Goal: Task Accomplishment & Management: Manage account settings

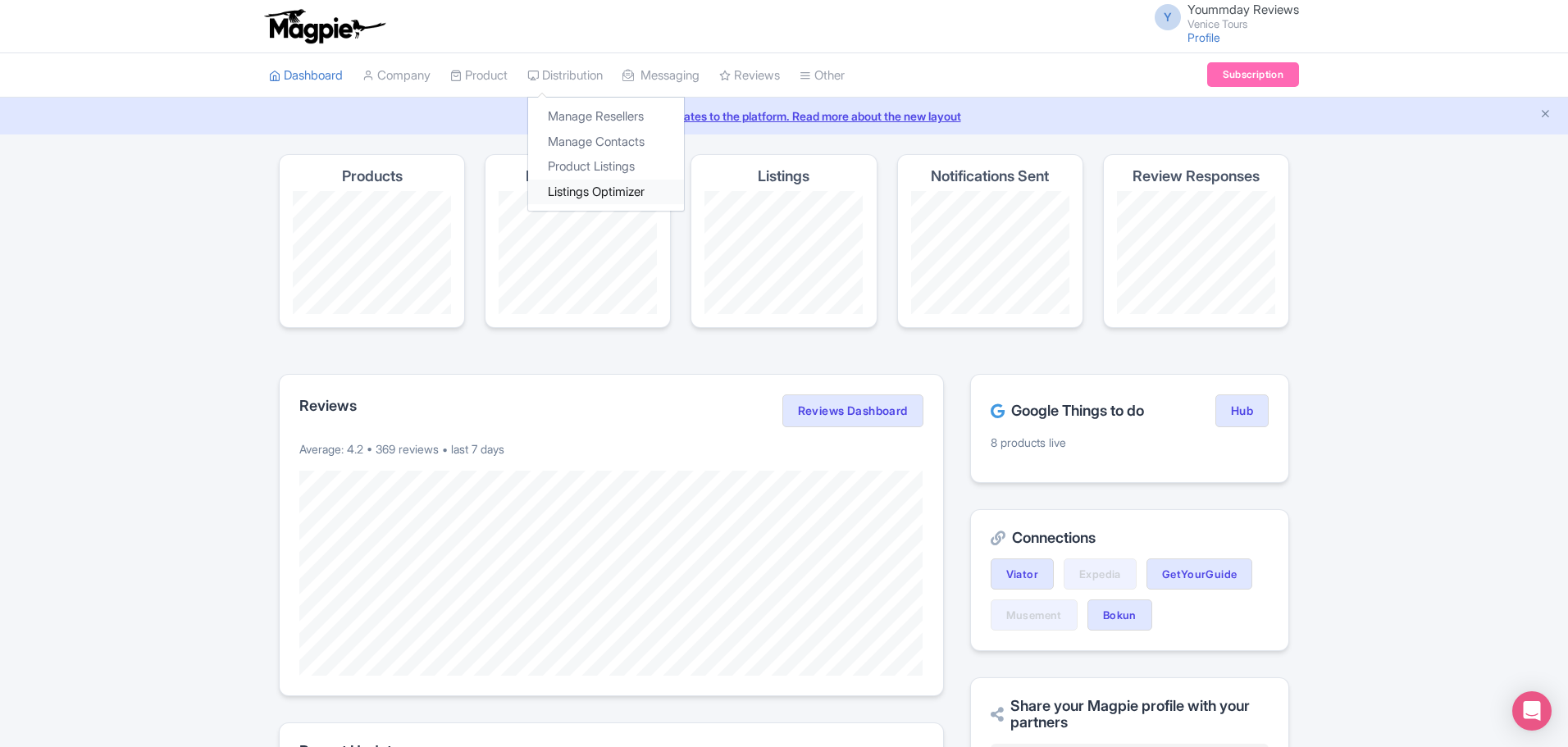
click at [595, 190] on link "Listings Optimizer" at bounding box center [605, 192] width 155 height 26
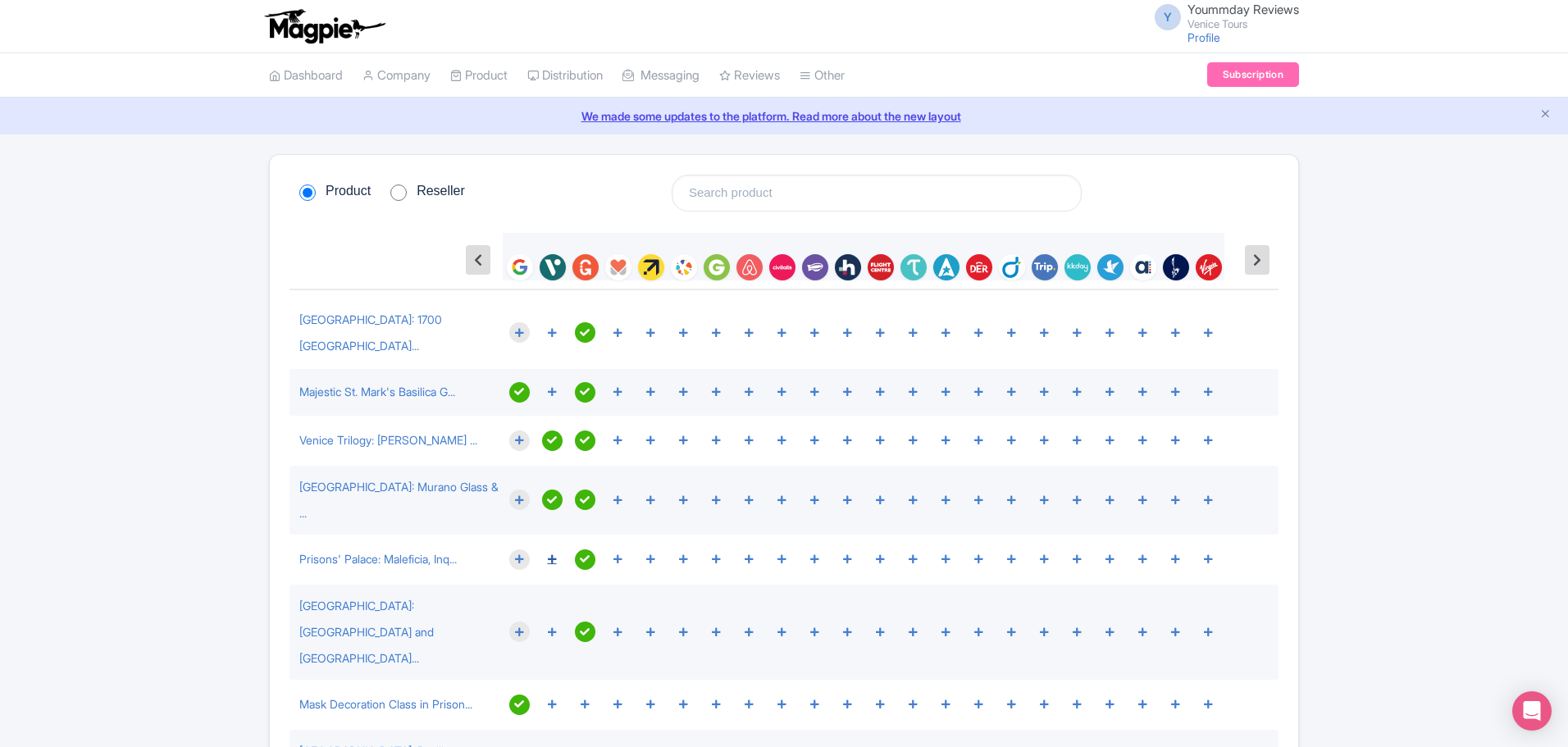
click at [551, 554] on icon at bounding box center [551, 559] width 9 height 10
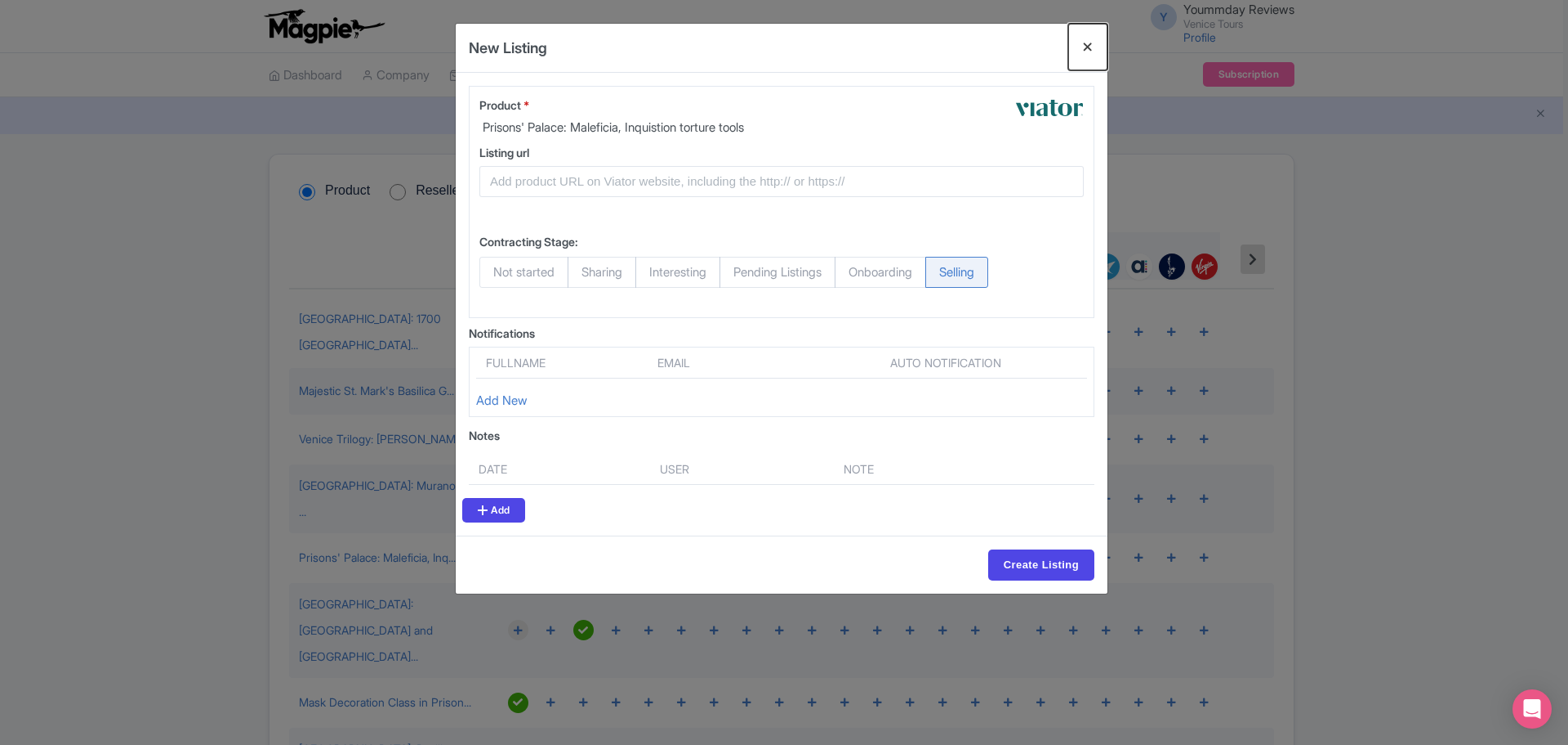
click at [1087, 41] on button "Close" at bounding box center [1088, 46] width 39 height 46
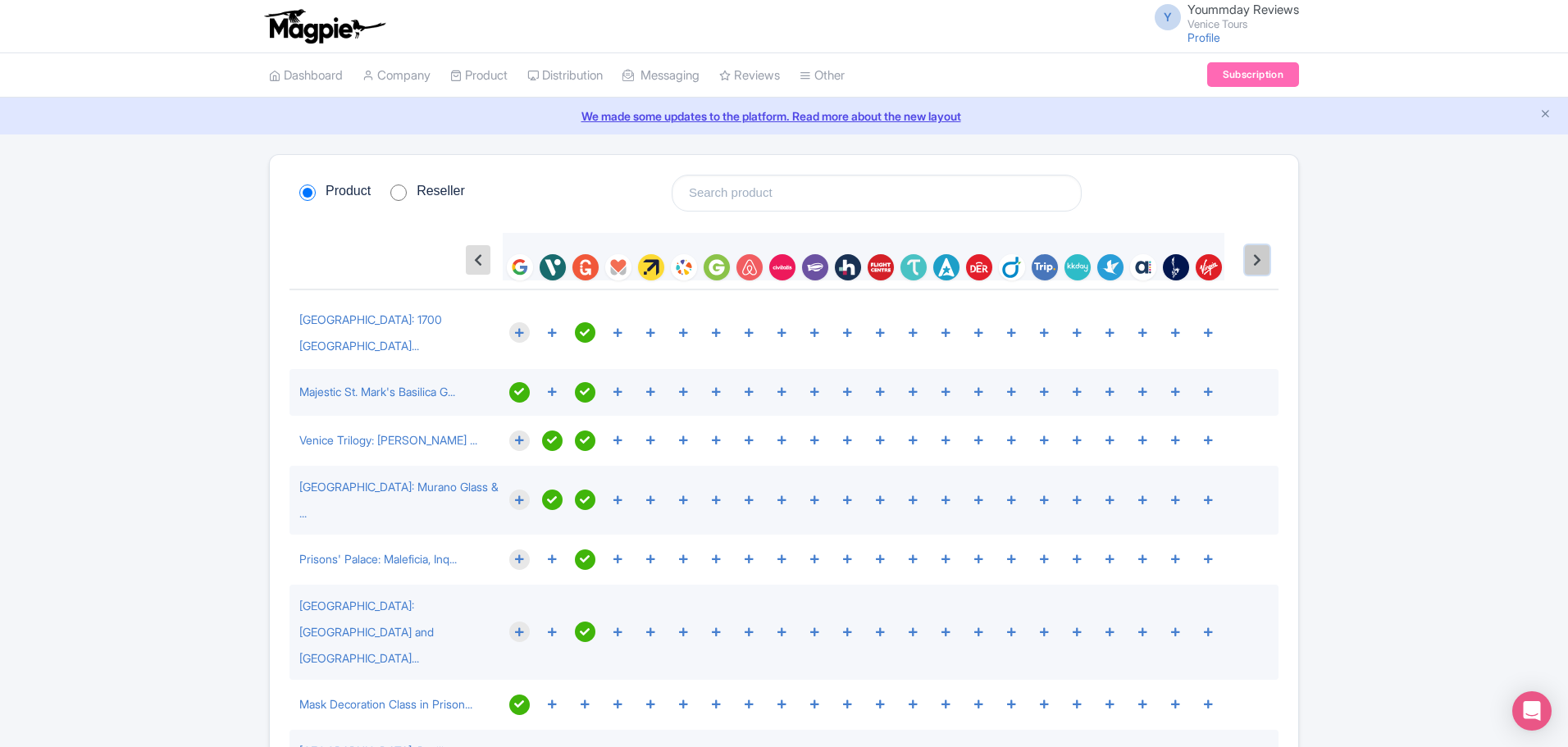
click at [1251, 258] on button at bounding box center [1256, 260] width 25 height 30
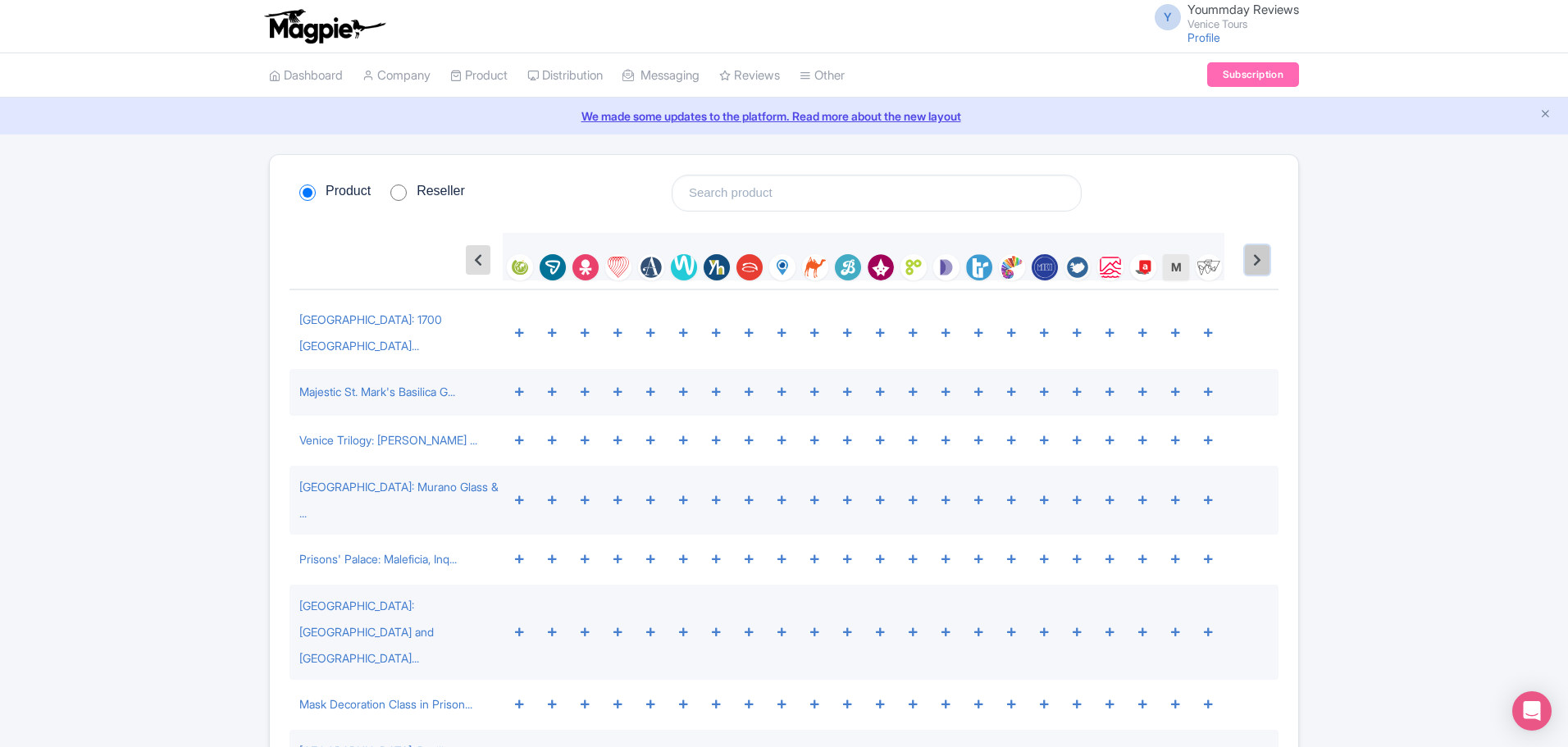
click at [1251, 258] on button at bounding box center [1256, 260] width 25 height 30
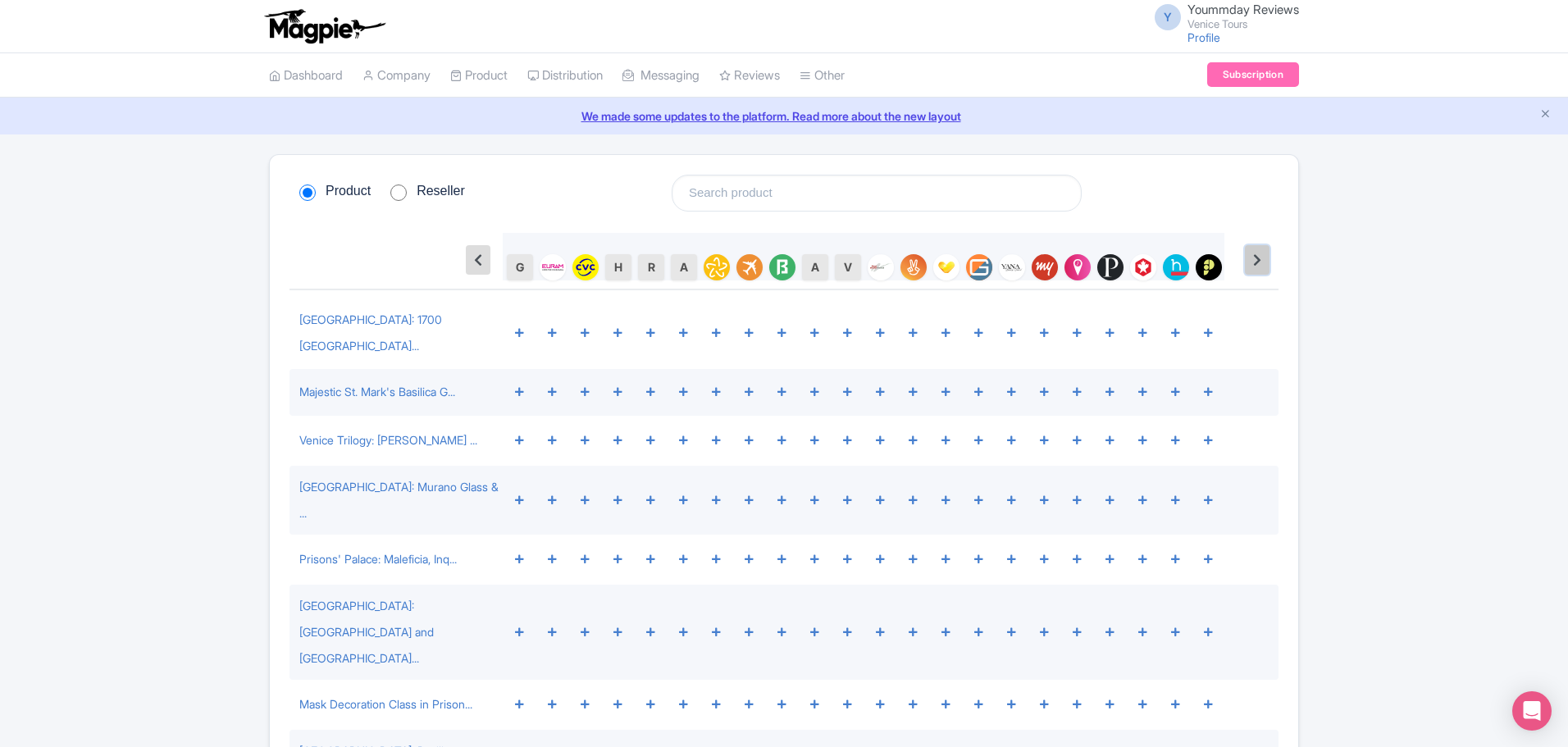
click at [1251, 258] on button at bounding box center [1256, 260] width 25 height 30
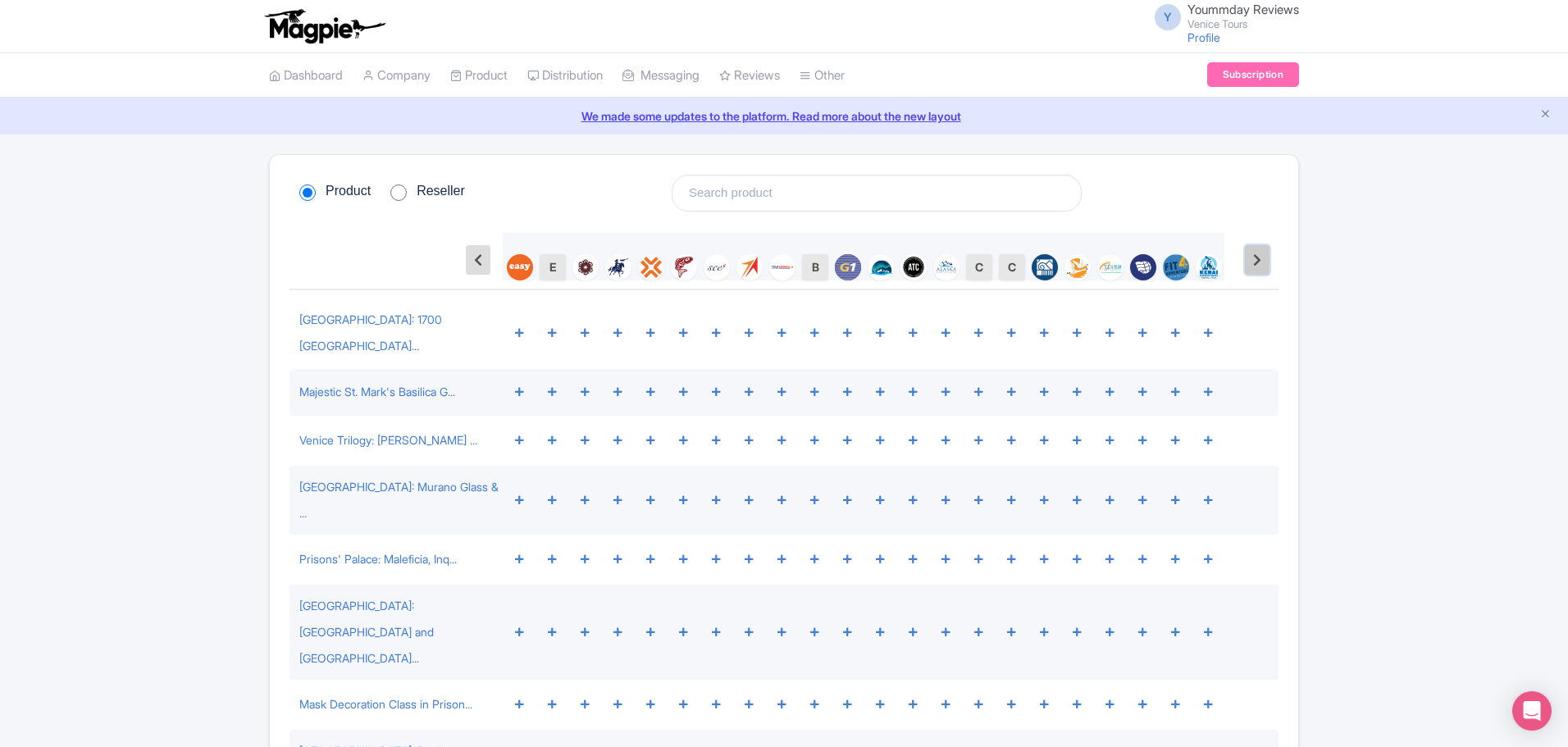
click at [1251, 258] on button at bounding box center [1256, 260] width 25 height 30
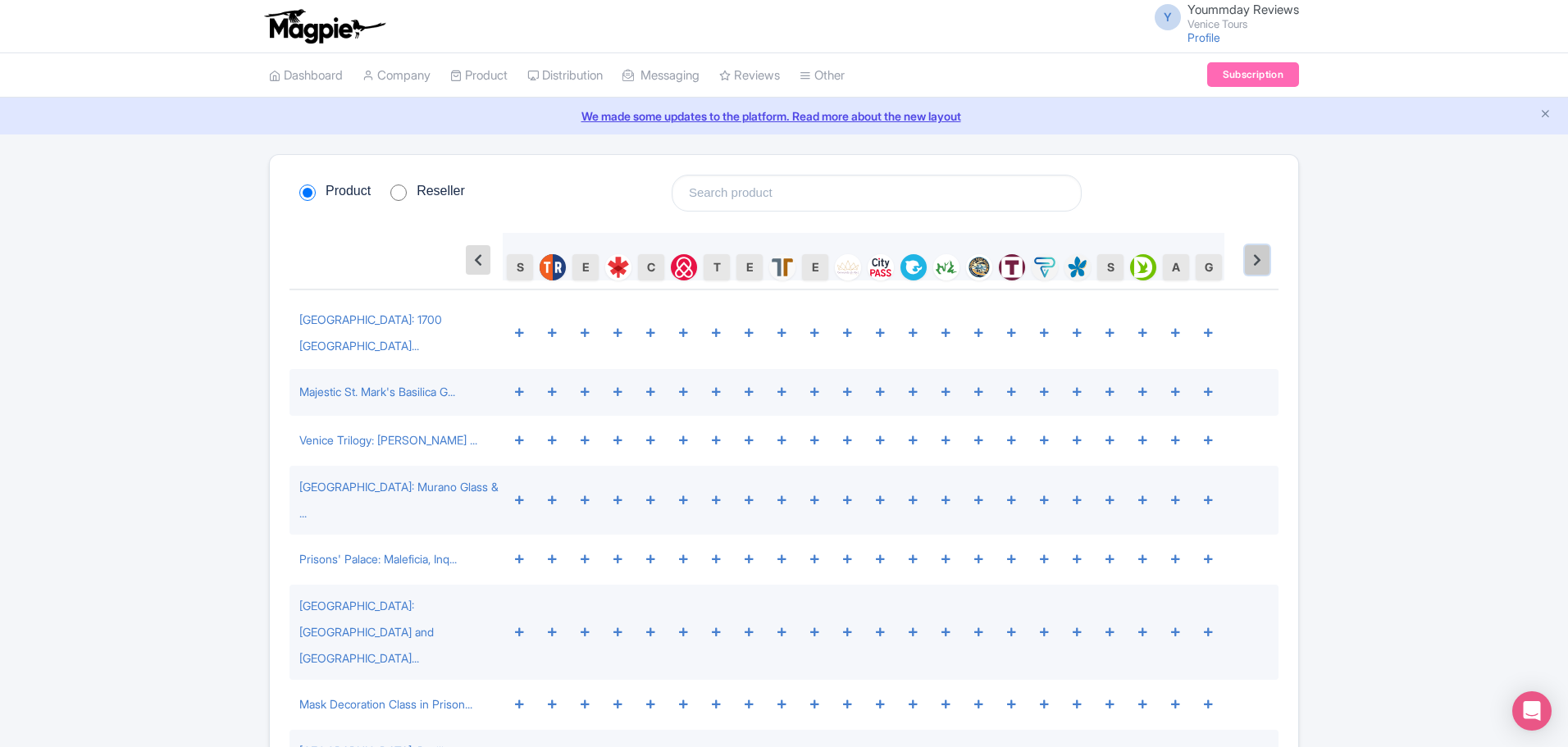
click at [1251, 258] on button at bounding box center [1256, 260] width 25 height 30
click at [485, 259] on button at bounding box center [477, 260] width 25 height 30
click at [475, 255] on icon at bounding box center [478, 259] width 8 height 13
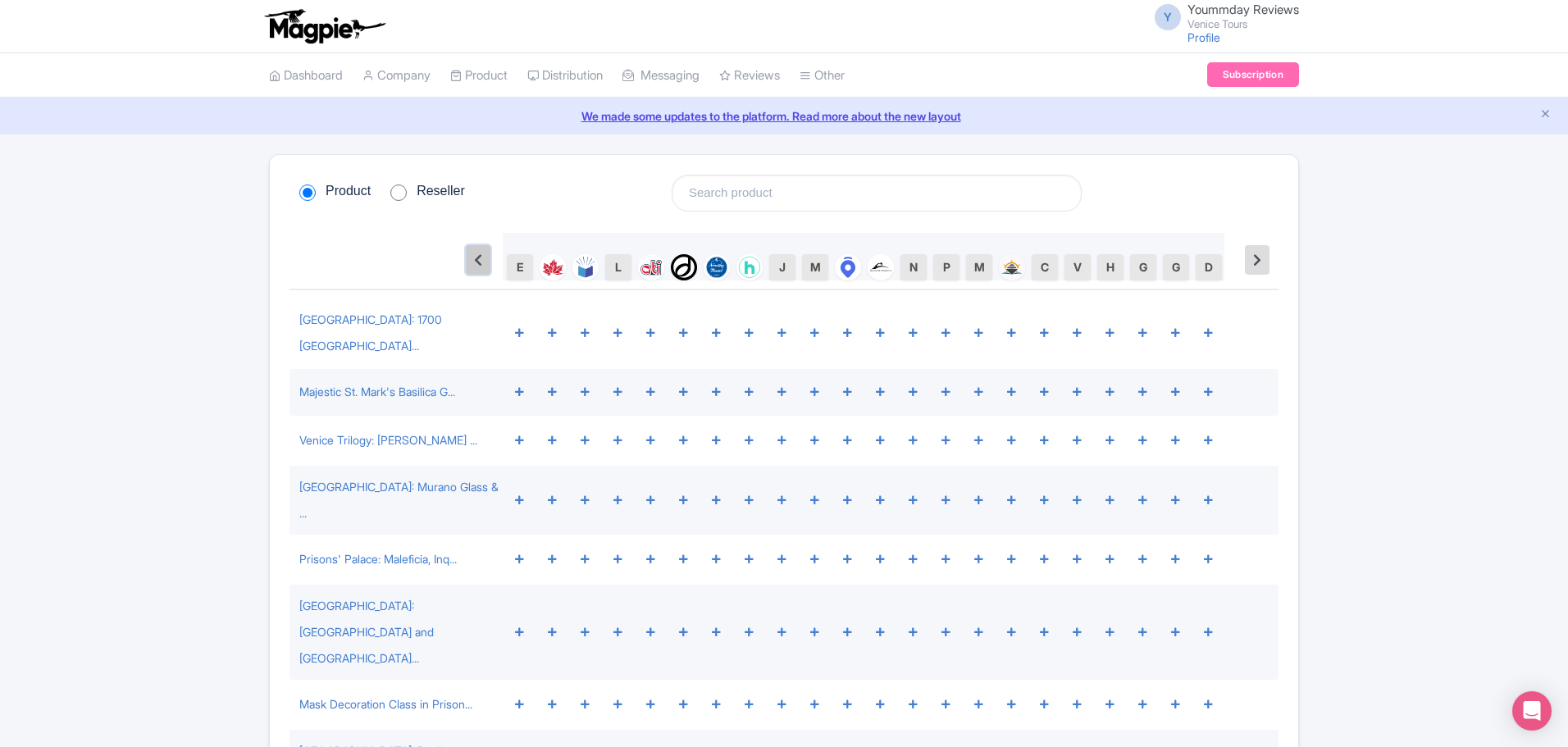
click at [475, 255] on icon at bounding box center [478, 259] width 8 height 13
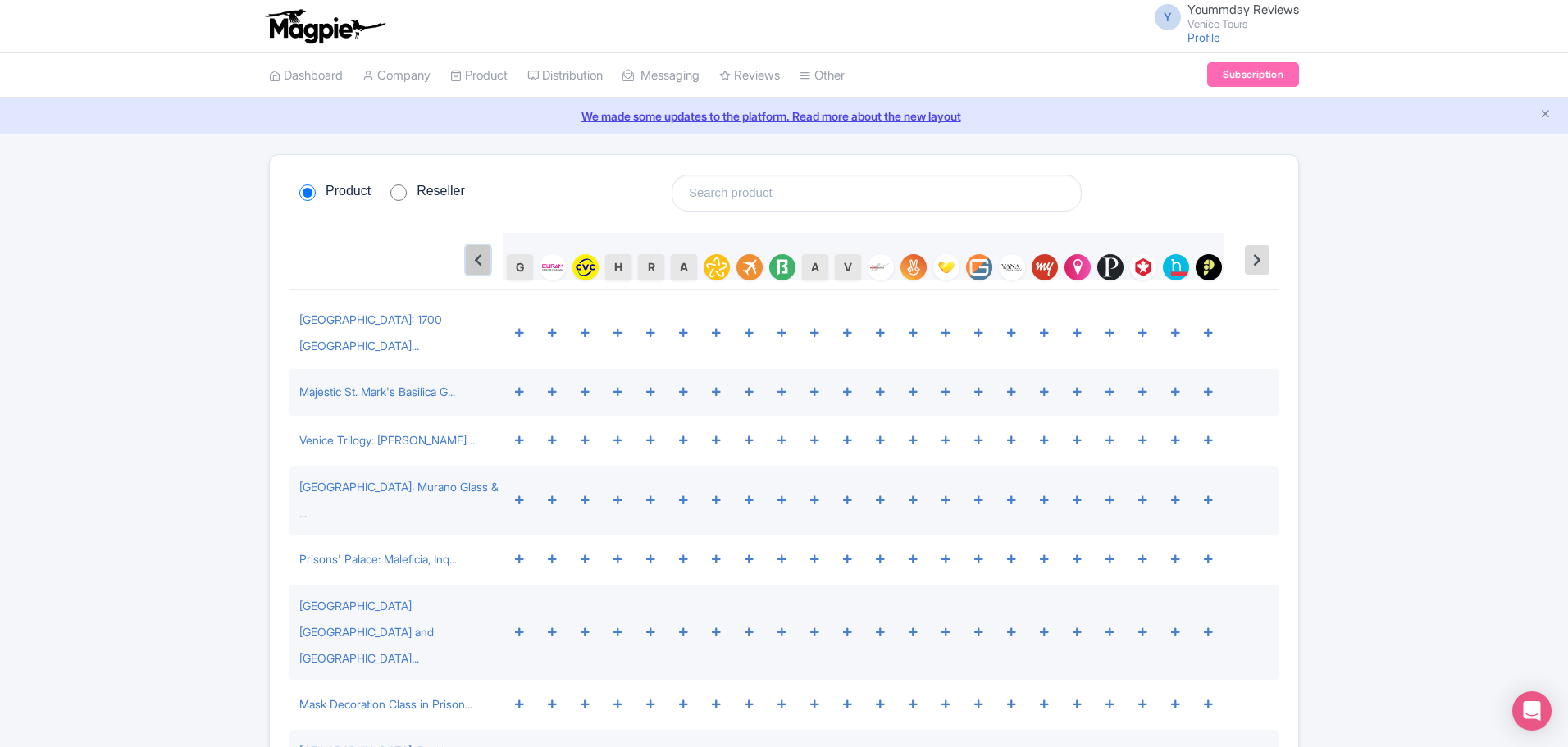
click at [475, 255] on icon at bounding box center [478, 259] width 8 height 13
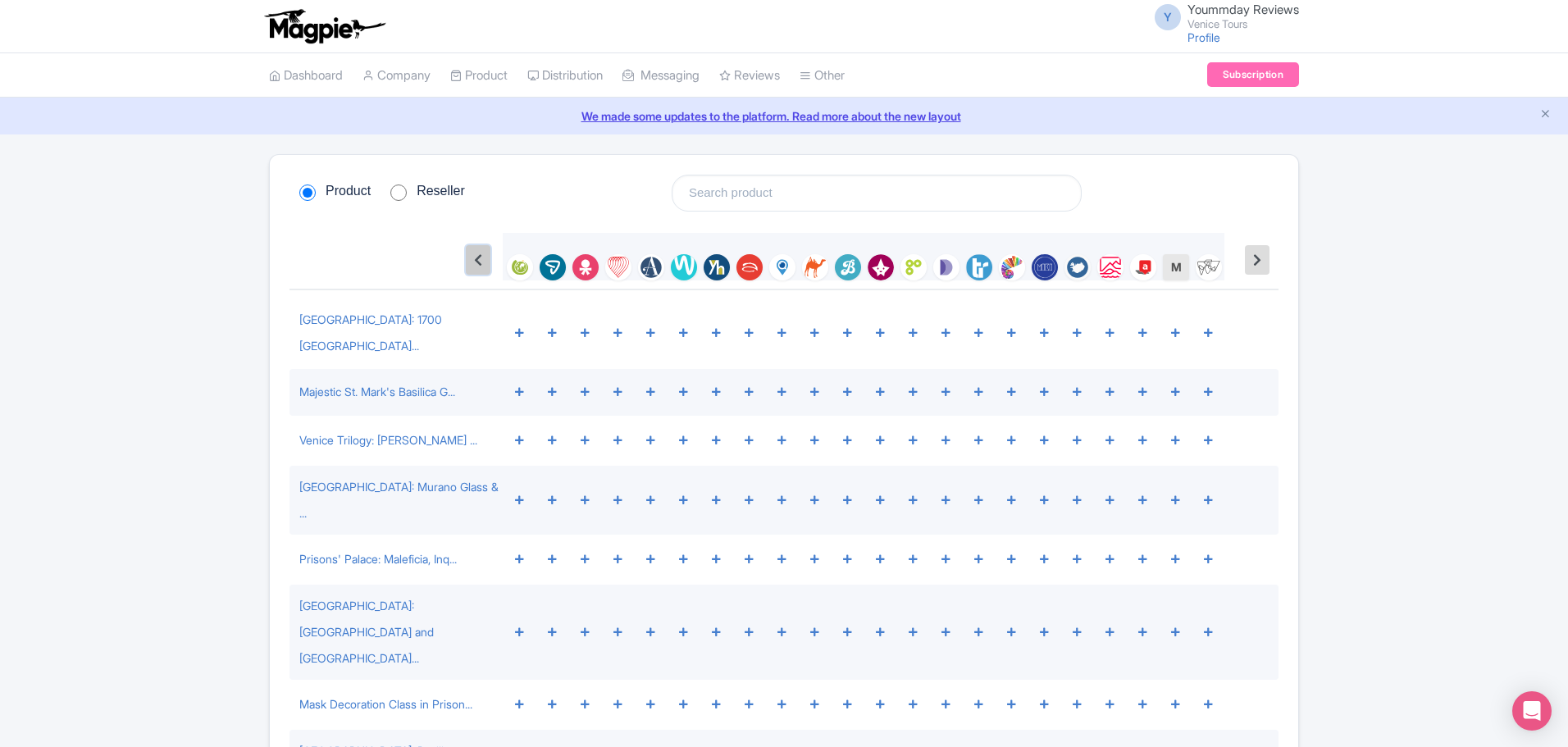
click at [475, 255] on icon at bounding box center [478, 259] width 8 height 13
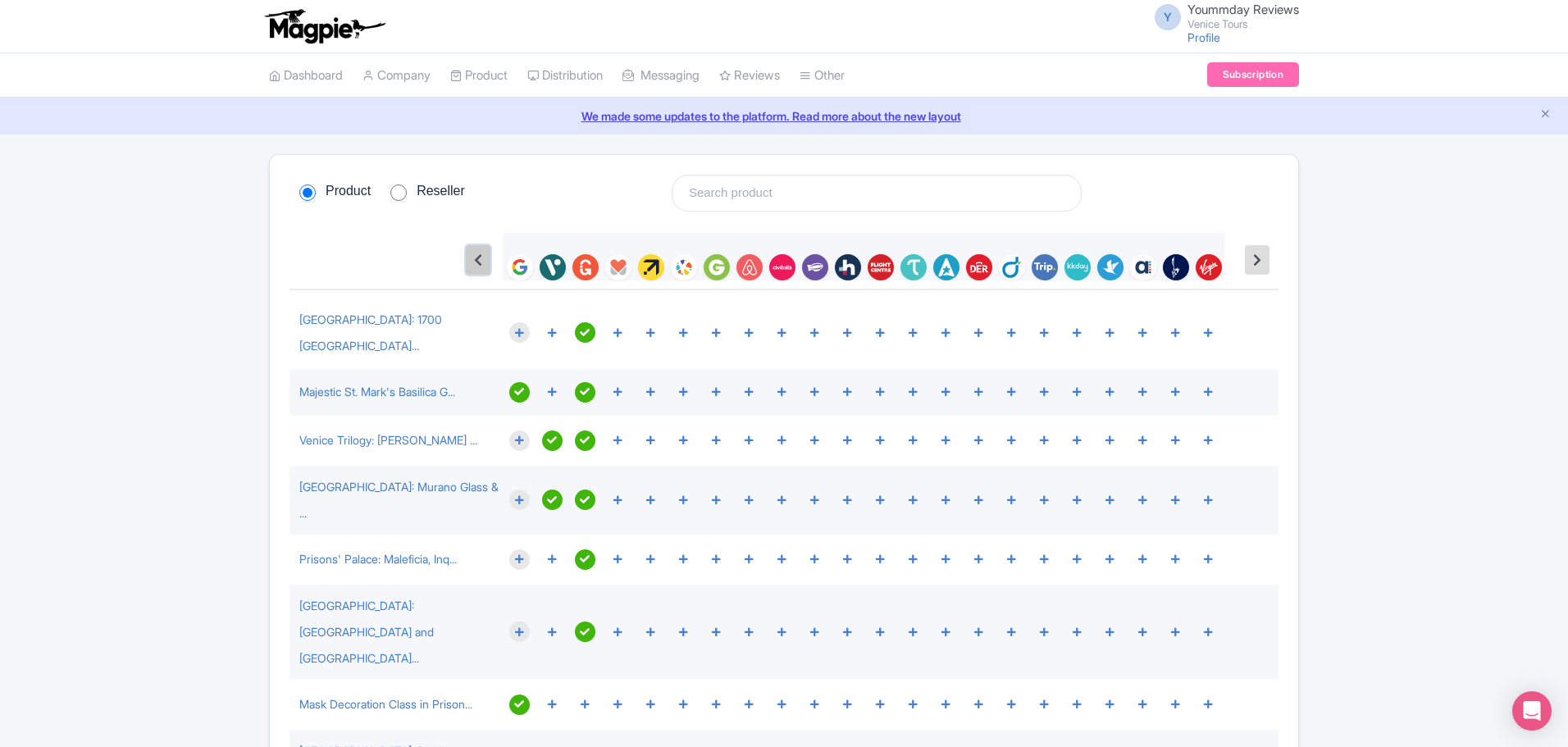
click at [475, 254] on icon at bounding box center [478, 259] width 8 height 13
click at [476, 254] on icon at bounding box center [478, 259] width 8 height 13
click at [399, 193] on input "Reseller" at bounding box center [398, 192] width 17 height 17
radio input "true"
click at [310, 198] on input "Product" at bounding box center [307, 192] width 17 height 17
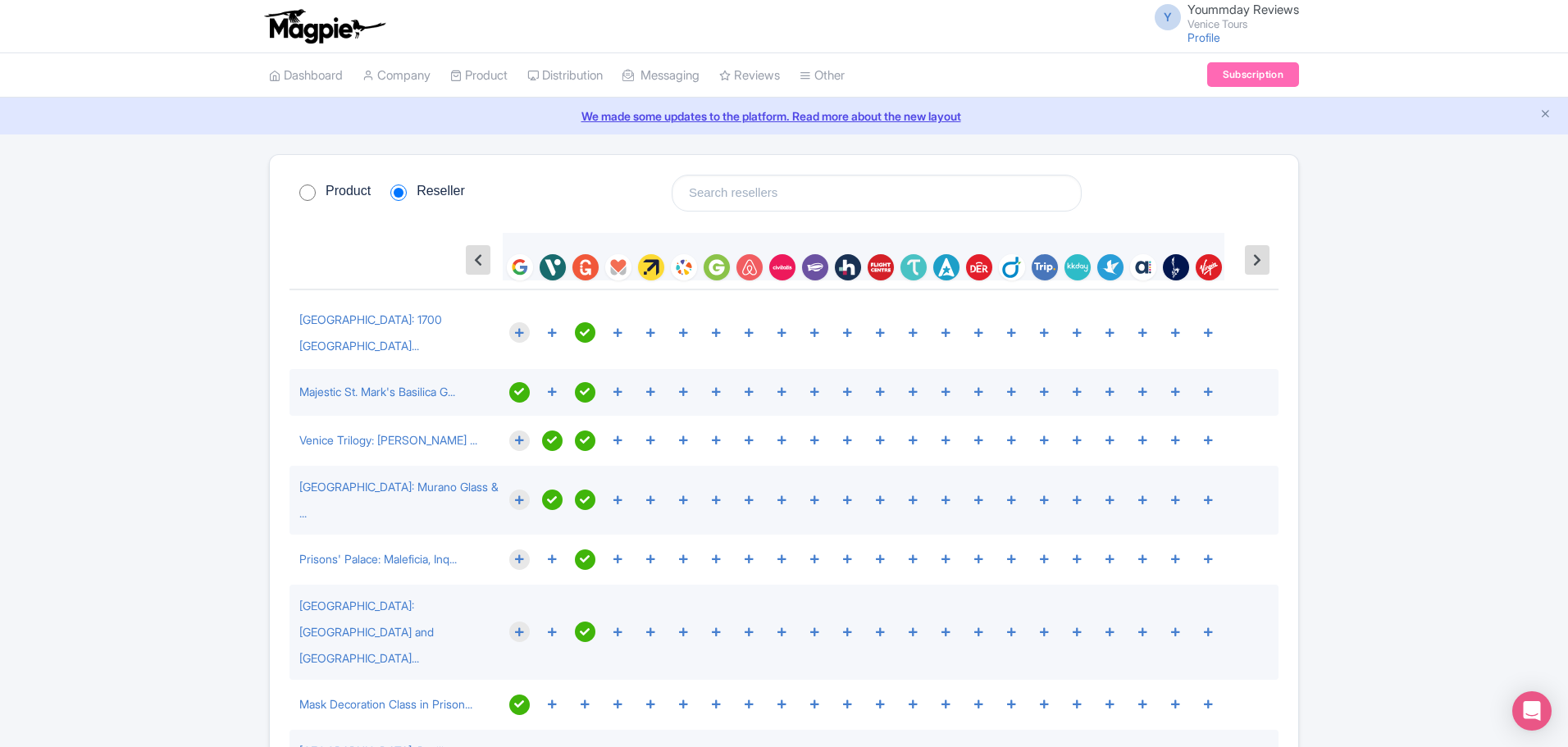
radio input "true"
click at [731, 193] on input "search" at bounding box center [876, 192] width 410 height 37
type input "bokun"
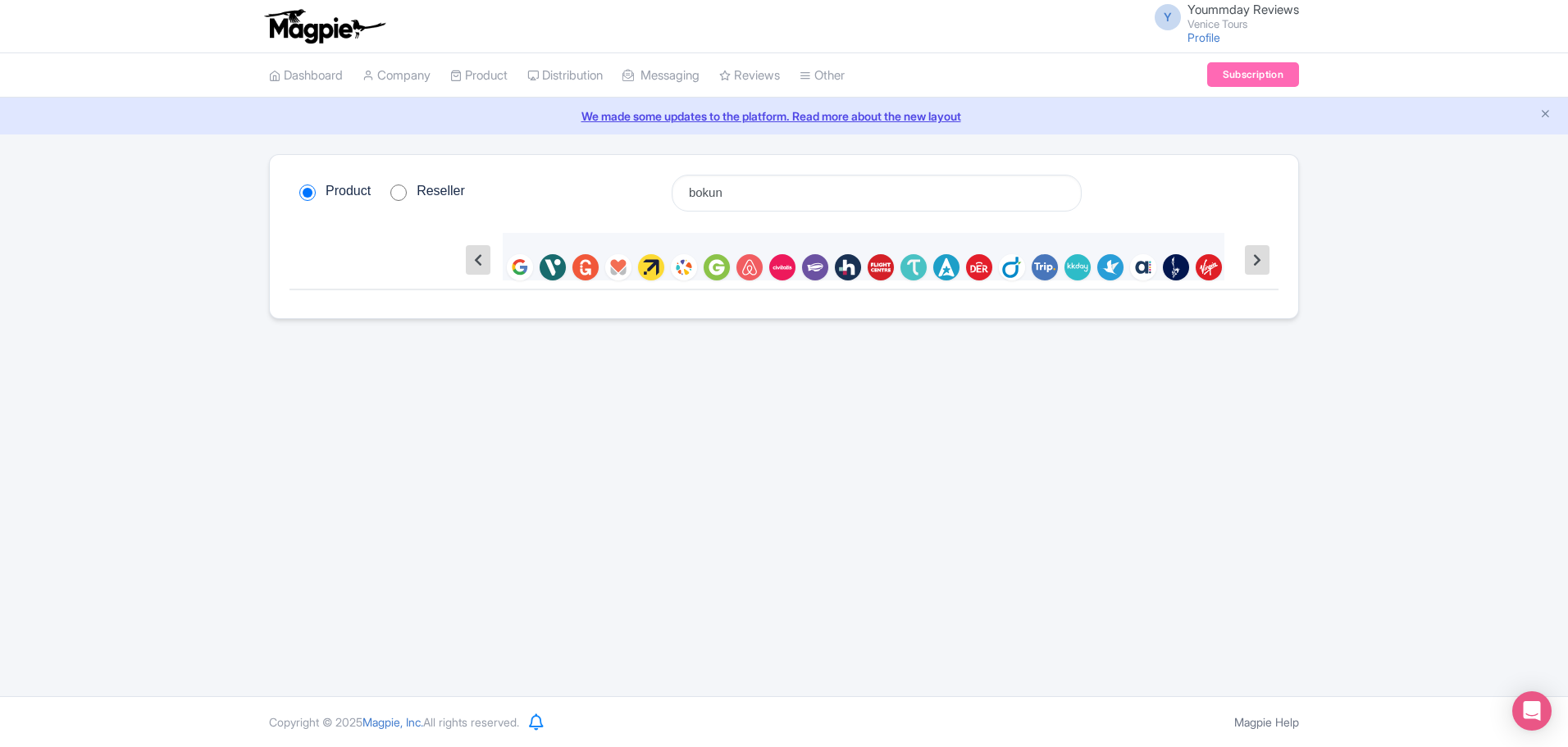
drag, startPoint x: 766, startPoint y: 204, endPoint x: 599, endPoint y: 192, distance: 167.4
click at [599, 192] on div "Product Reseller bokun" at bounding box center [783, 192] width 989 height 37
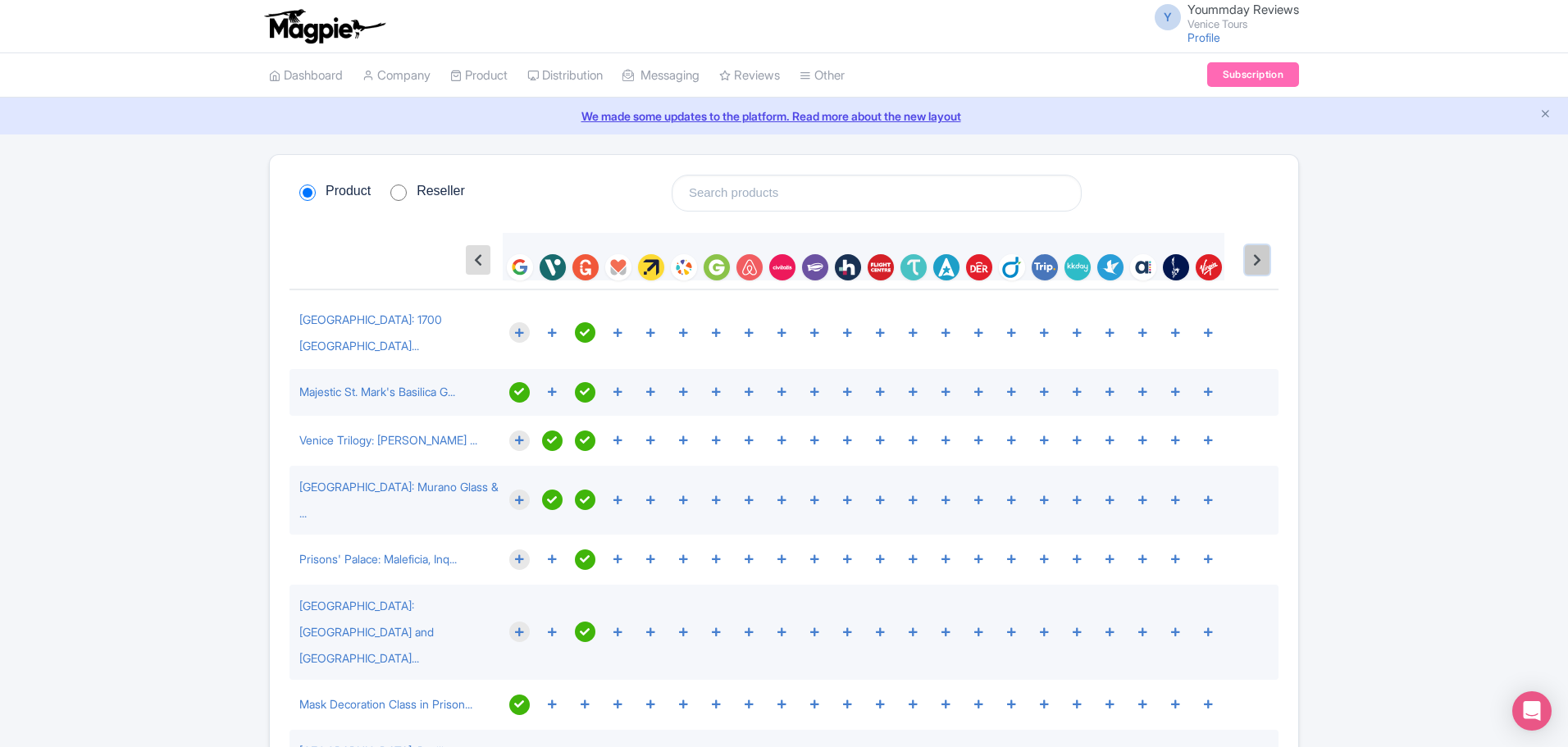
click at [1253, 267] on button at bounding box center [1256, 260] width 25 height 30
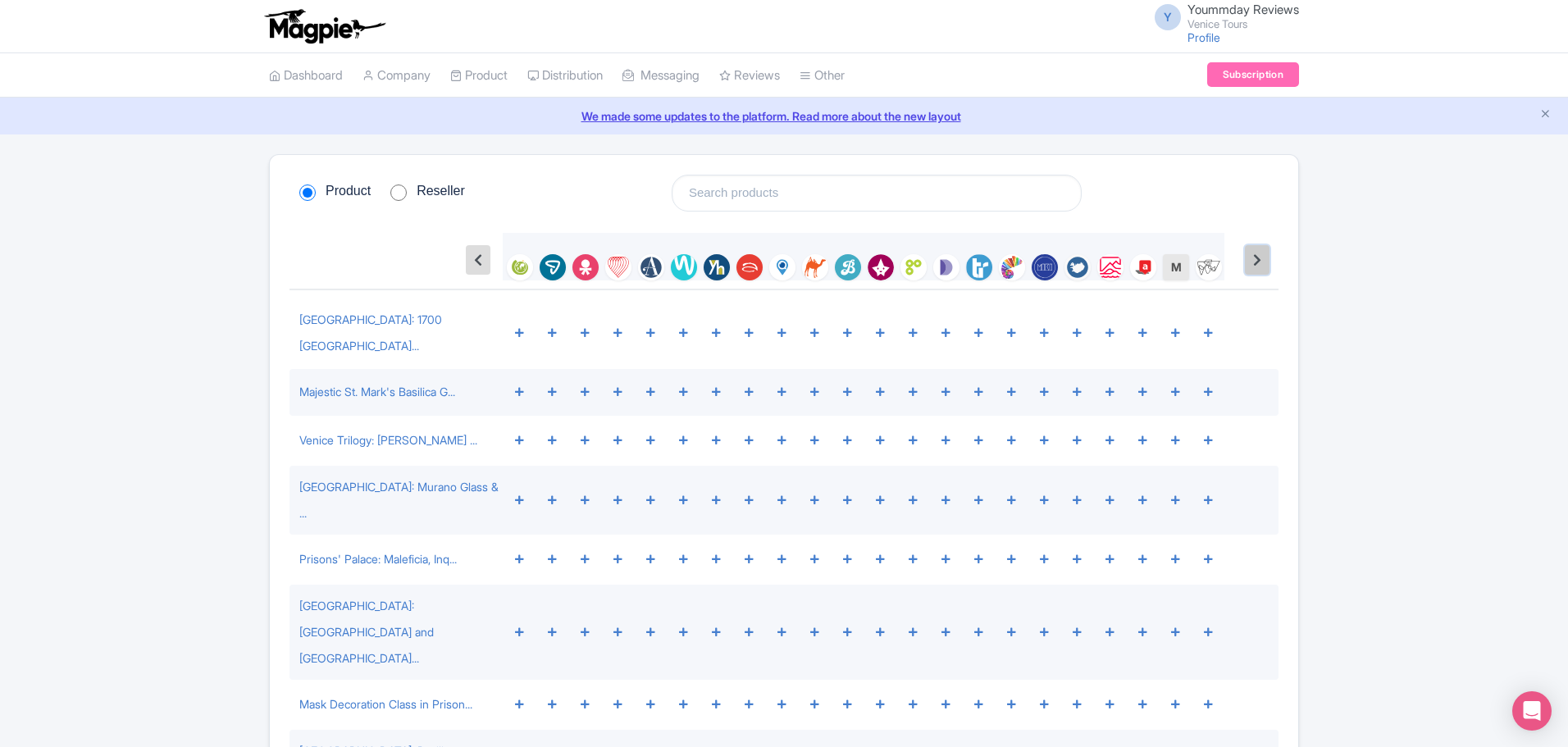
click at [1254, 258] on icon at bounding box center [1257, 259] width 8 height 13
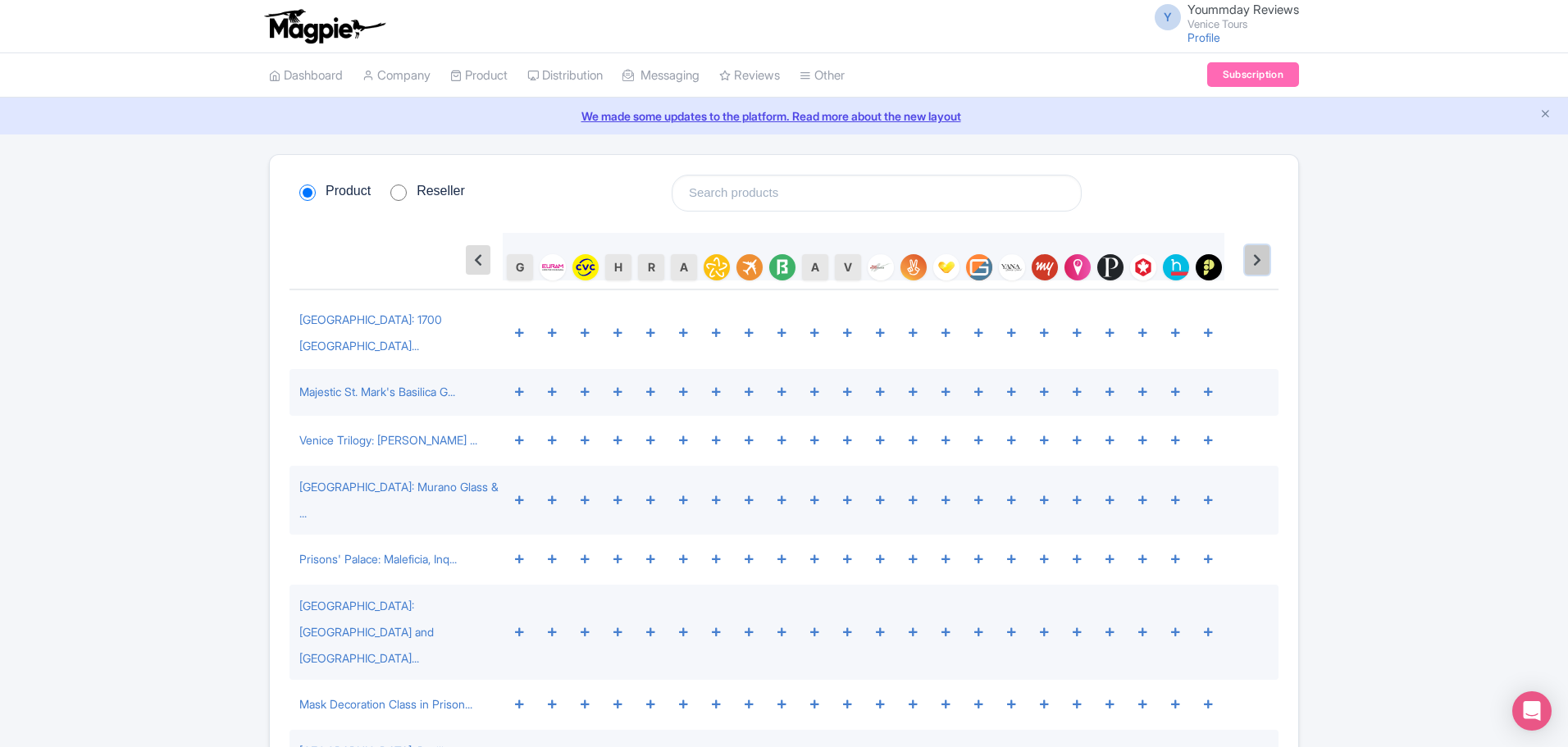
click at [1256, 265] on icon at bounding box center [1257, 259] width 8 height 13
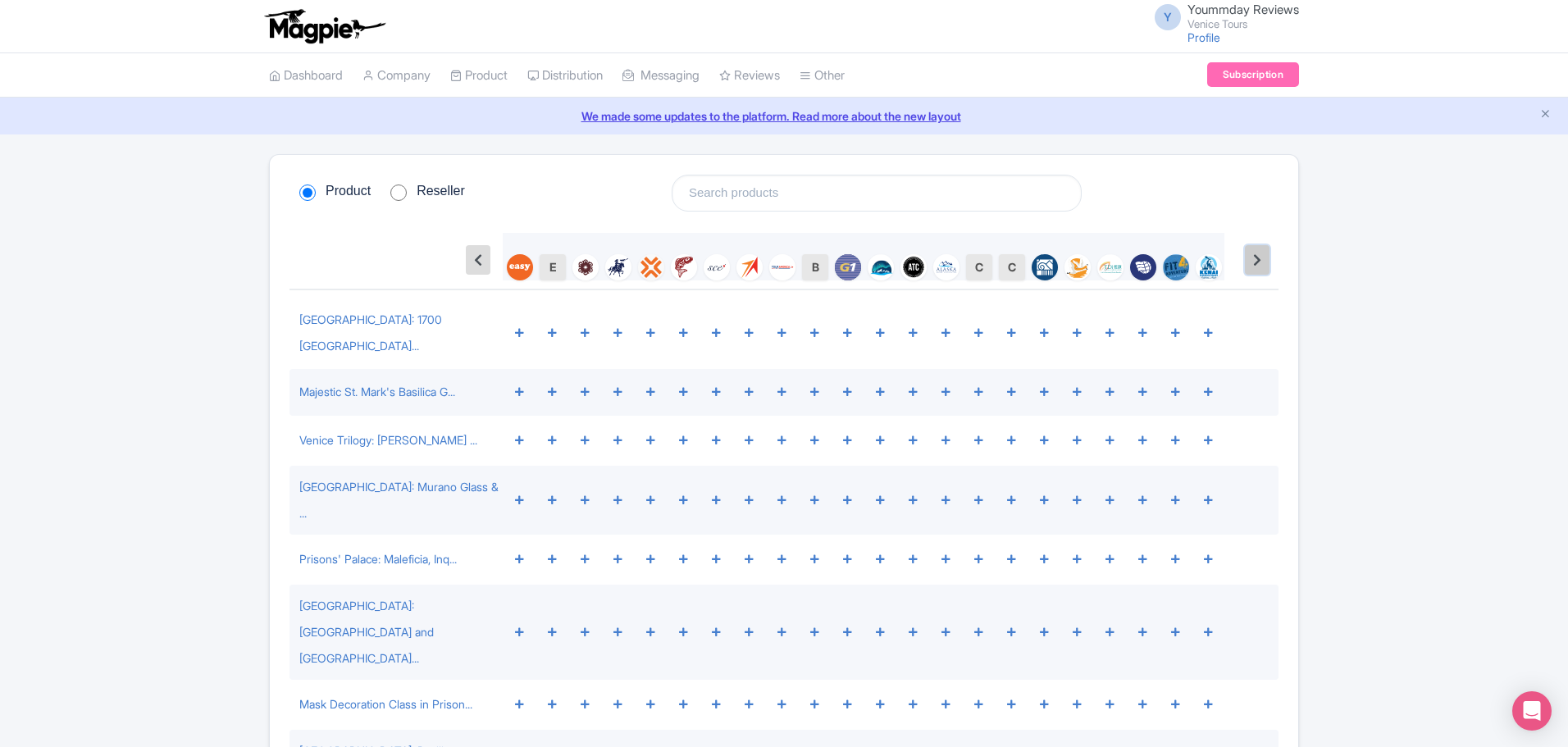
click at [1256, 258] on icon at bounding box center [1257, 259] width 8 height 13
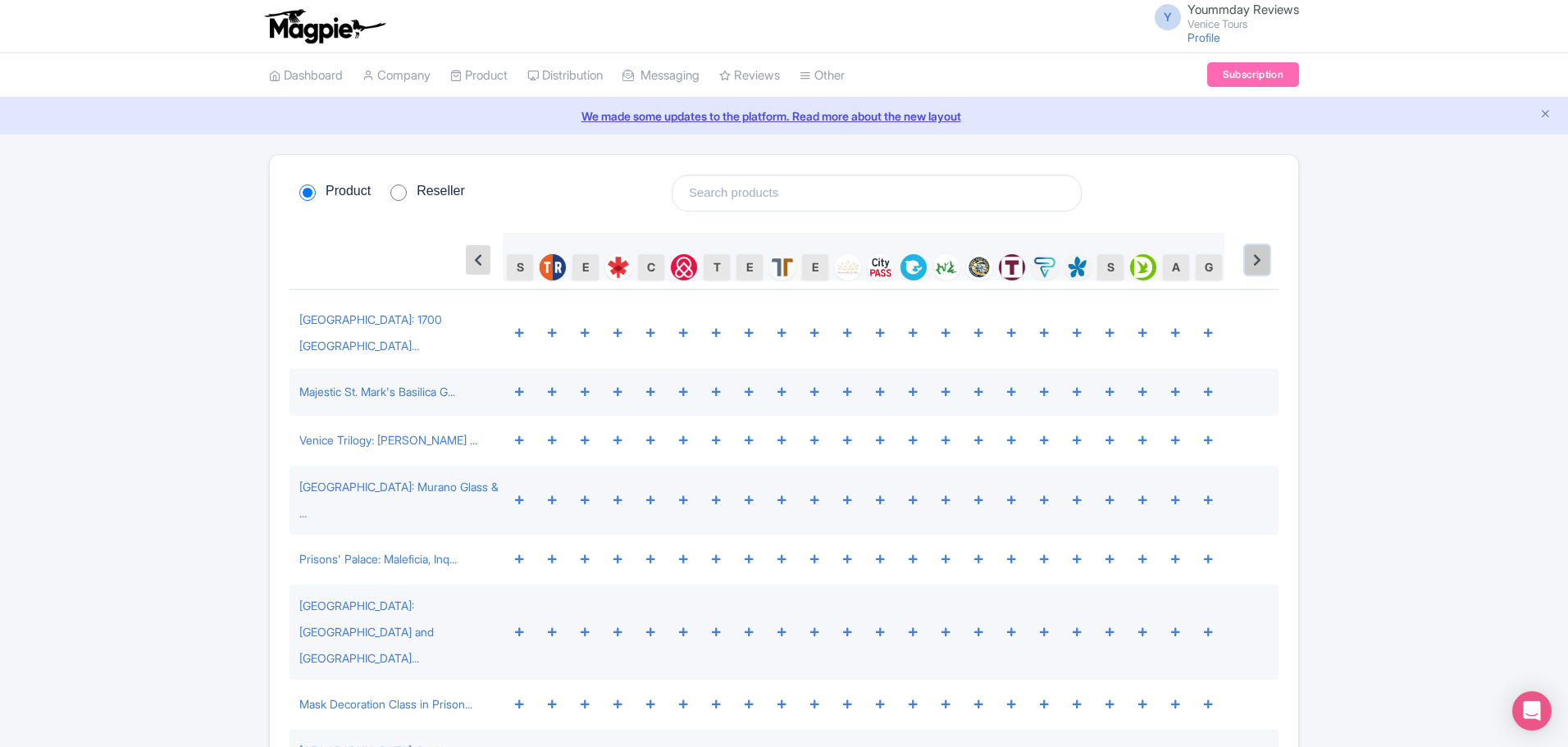
click at [1262, 255] on button at bounding box center [1256, 260] width 25 height 30
click at [1260, 257] on icon at bounding box center [1257, 259] width 8 height 13
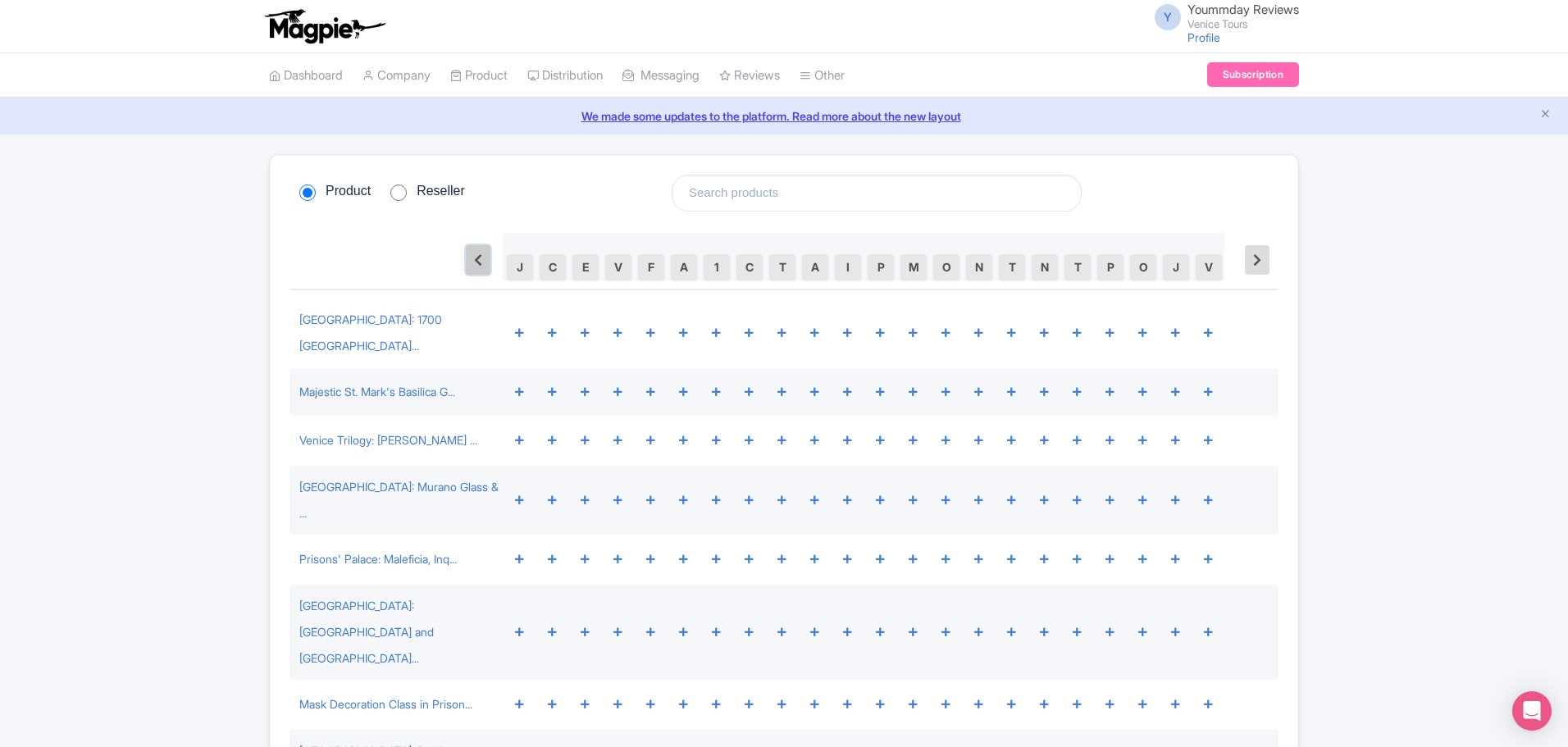
click at [484, 259] on button at bounding box center [477, 260] width 25 height 30
click at [482, 258] on icon at bounding box center [478, 259] width 8 height 13
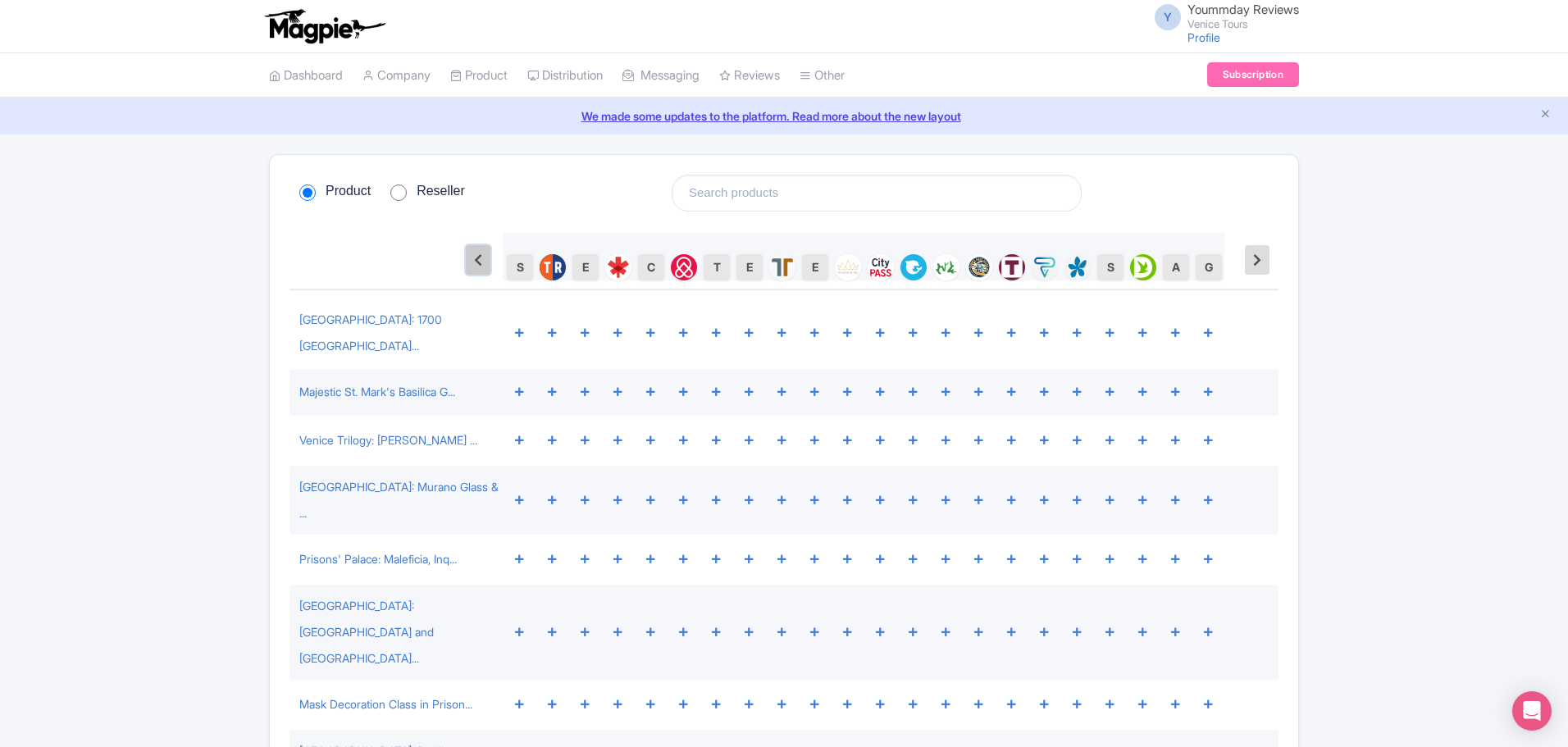
click at [482, 258] on icon at bounding box center [478, 259] width 8 height 13
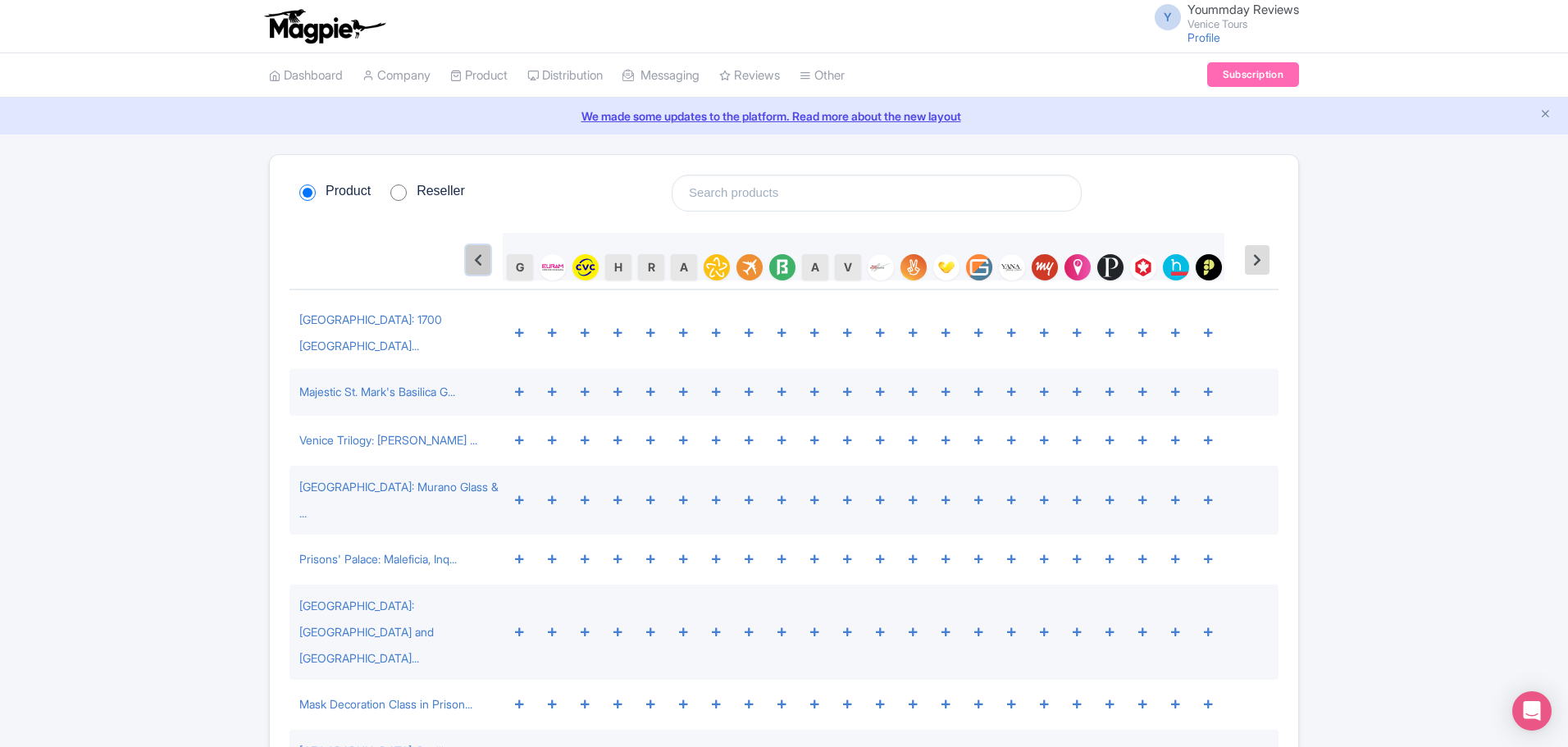
click at [482, 258] on icon at bounding box center [478, 259] width 8 height 13
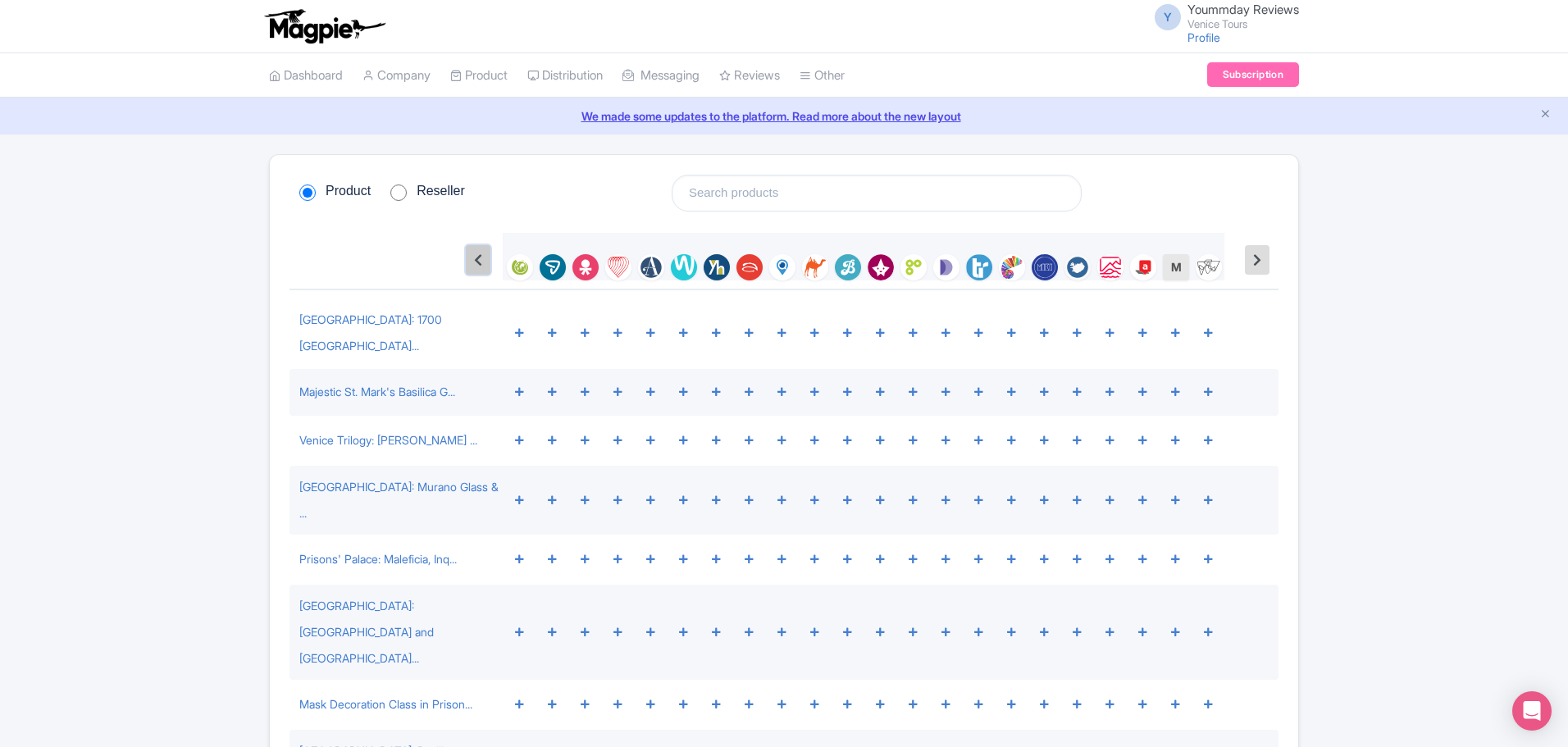
click at [482, 258] on icon at bounding box center [478, 259] width 8 height 13
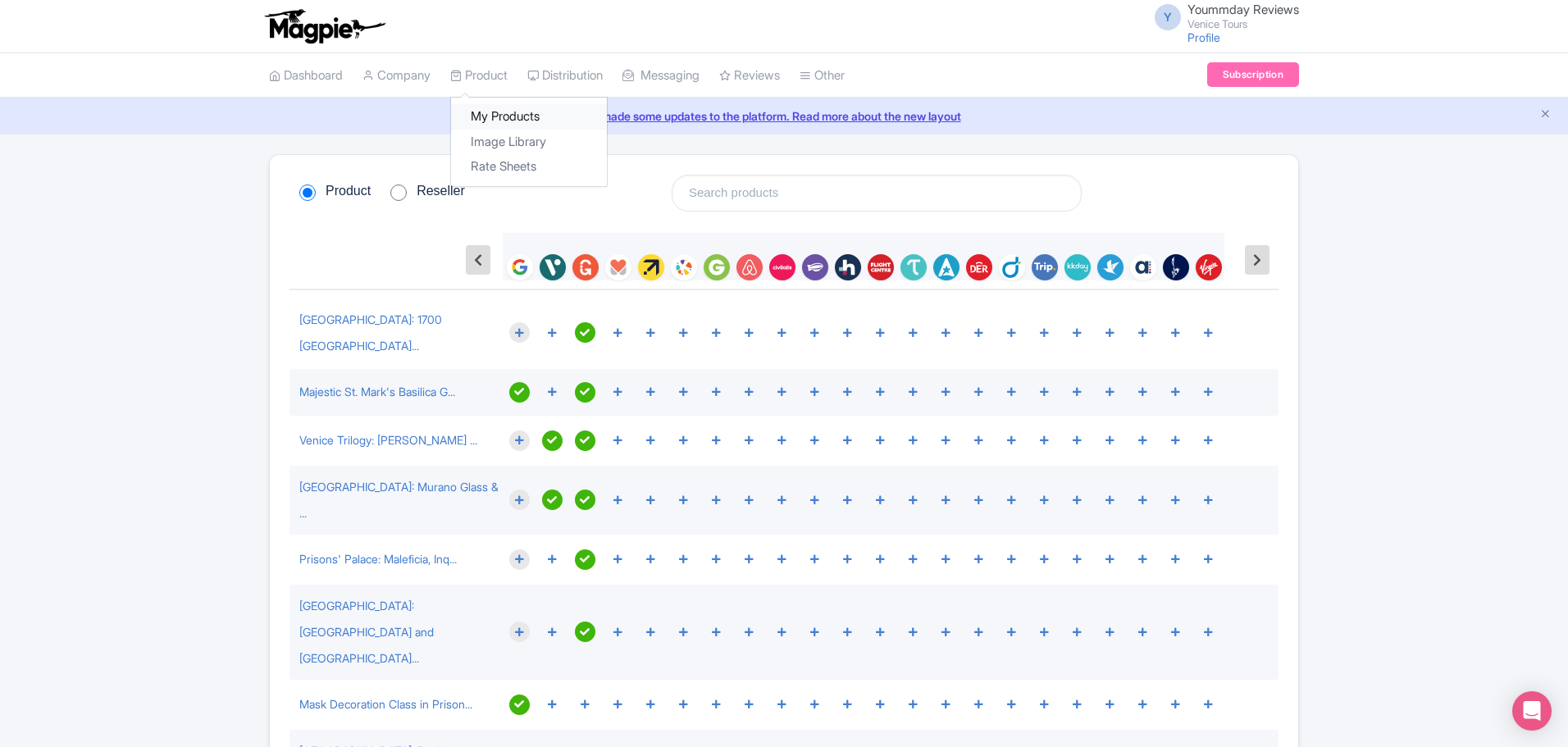
click at [498, 115] on link "My Products" at bounding box center [529, 117] width 155 height 26
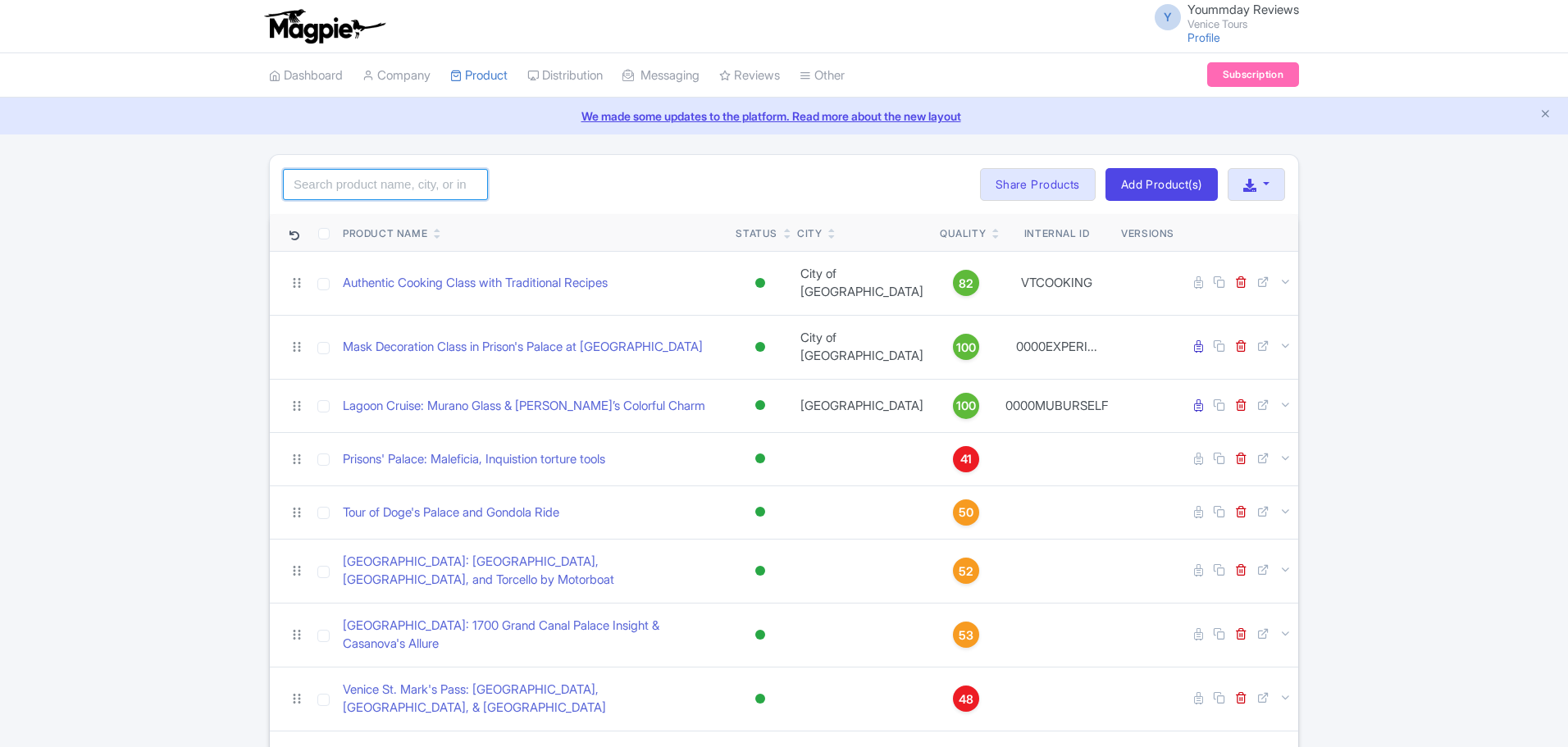
drag, startPoint x: 0, startPoint y: 0, endPoint x: 346, endPoint y: 177, distance: 388.6
click at [346, 177] on input "search" at bounding box center [385, 184] width 205 height 31
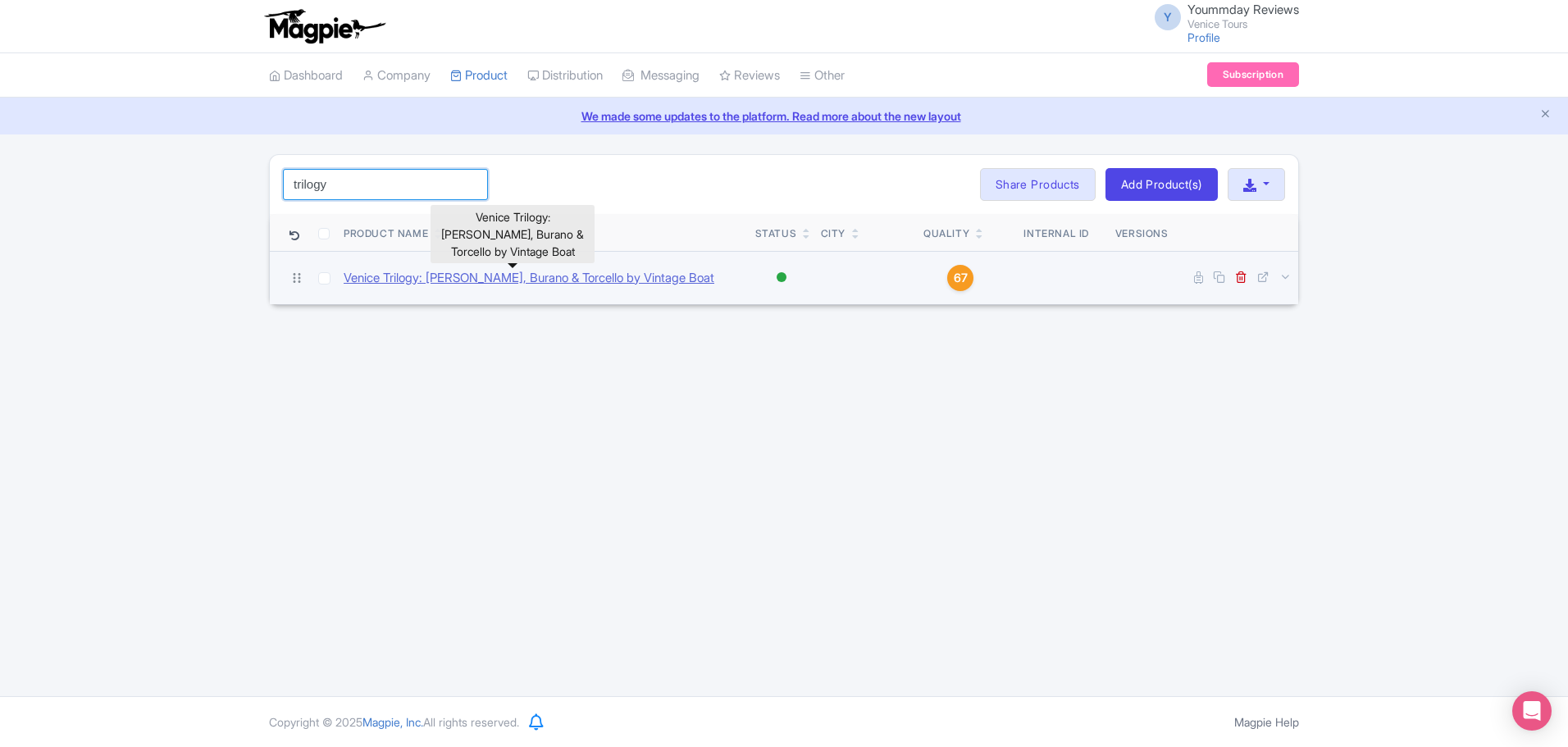
type input "trilogy"
click at [561, 274] on link "Venice Trilogy: [PERSON_NAME], Burano & Torcello by Vintage Boat" at bounding box center [529, 278] width 370 height 19
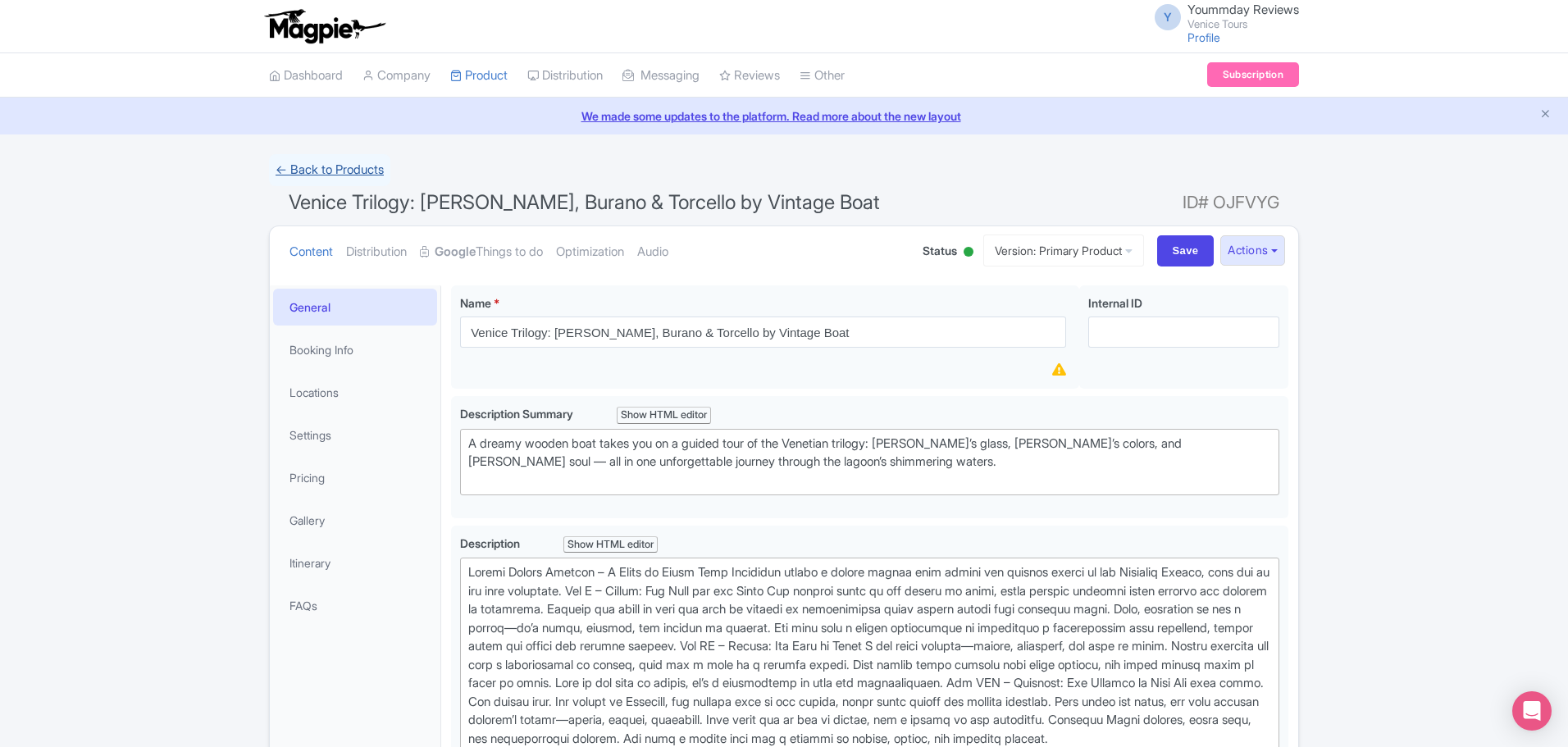
click at [282, 173] on link "← Back to Products" at bounding box center [330, 170] width 122 height 32
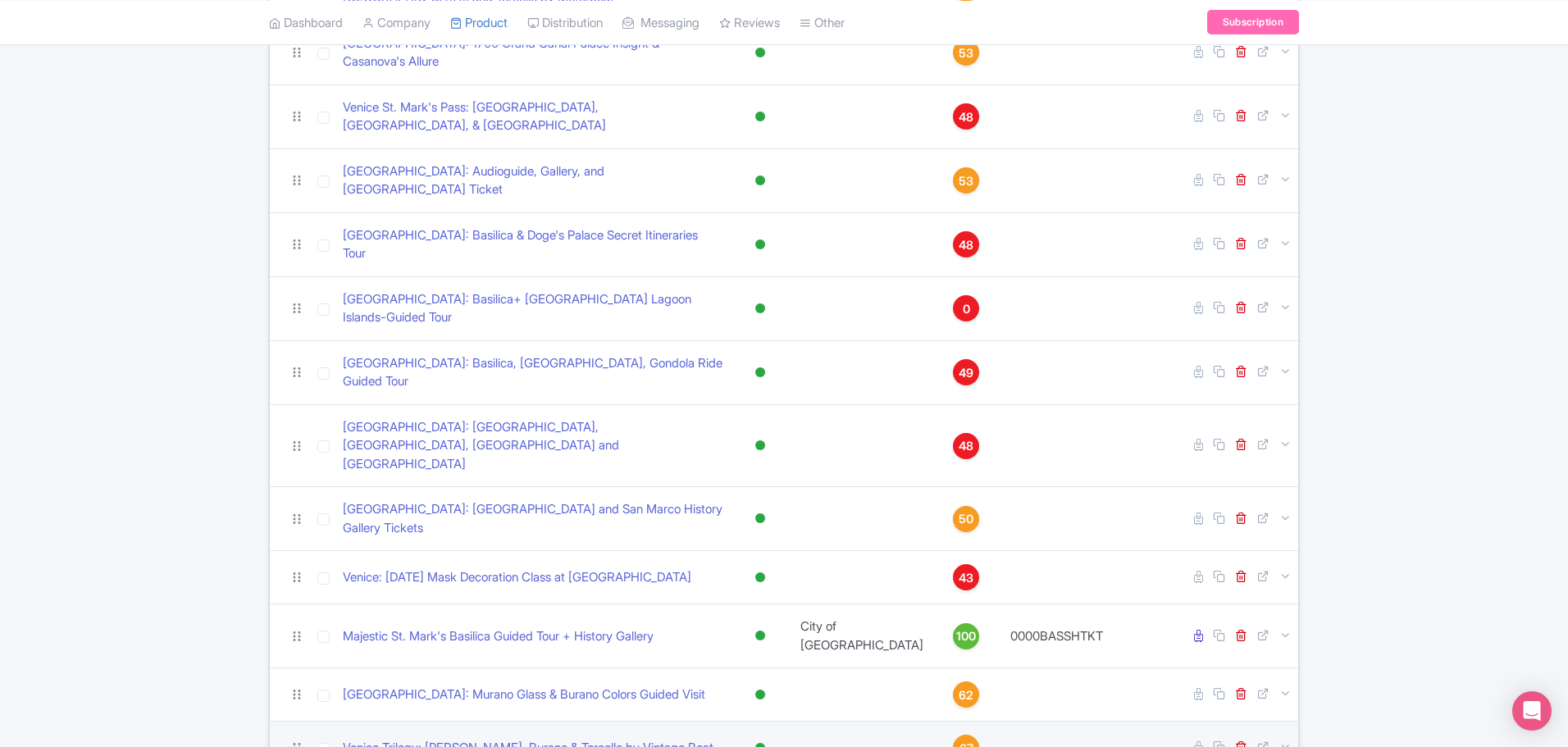
scroll to position [656, 0]
